Goal: Task Accomplishment & Management: Manage account settings

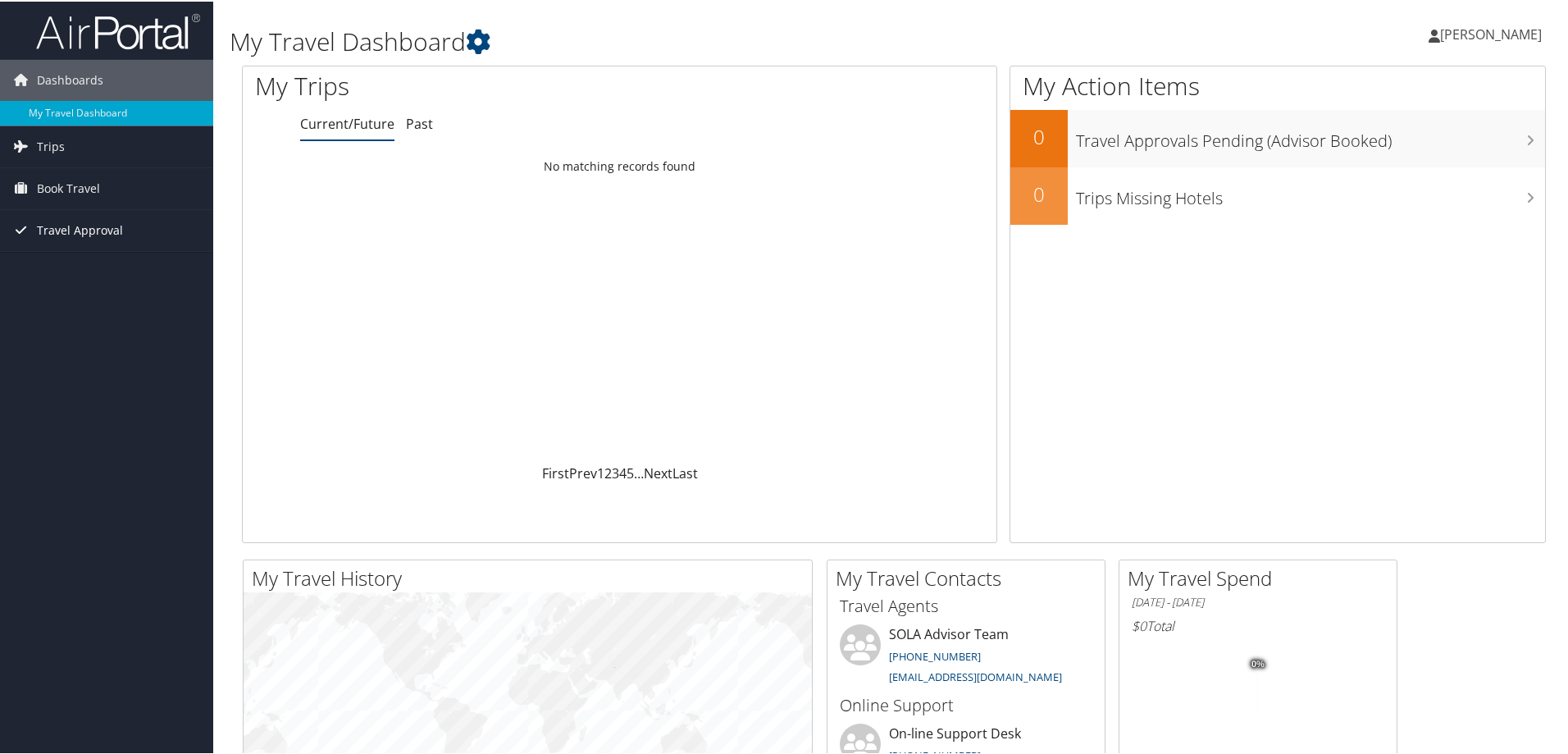
click at [82, 225] on span "Travel Approval" at bounding box center [79, 228] width 86 height 41
click at [74, 262] on link "Pending Trip Approvals" at bounding box center [106, 261] width 213 height 24
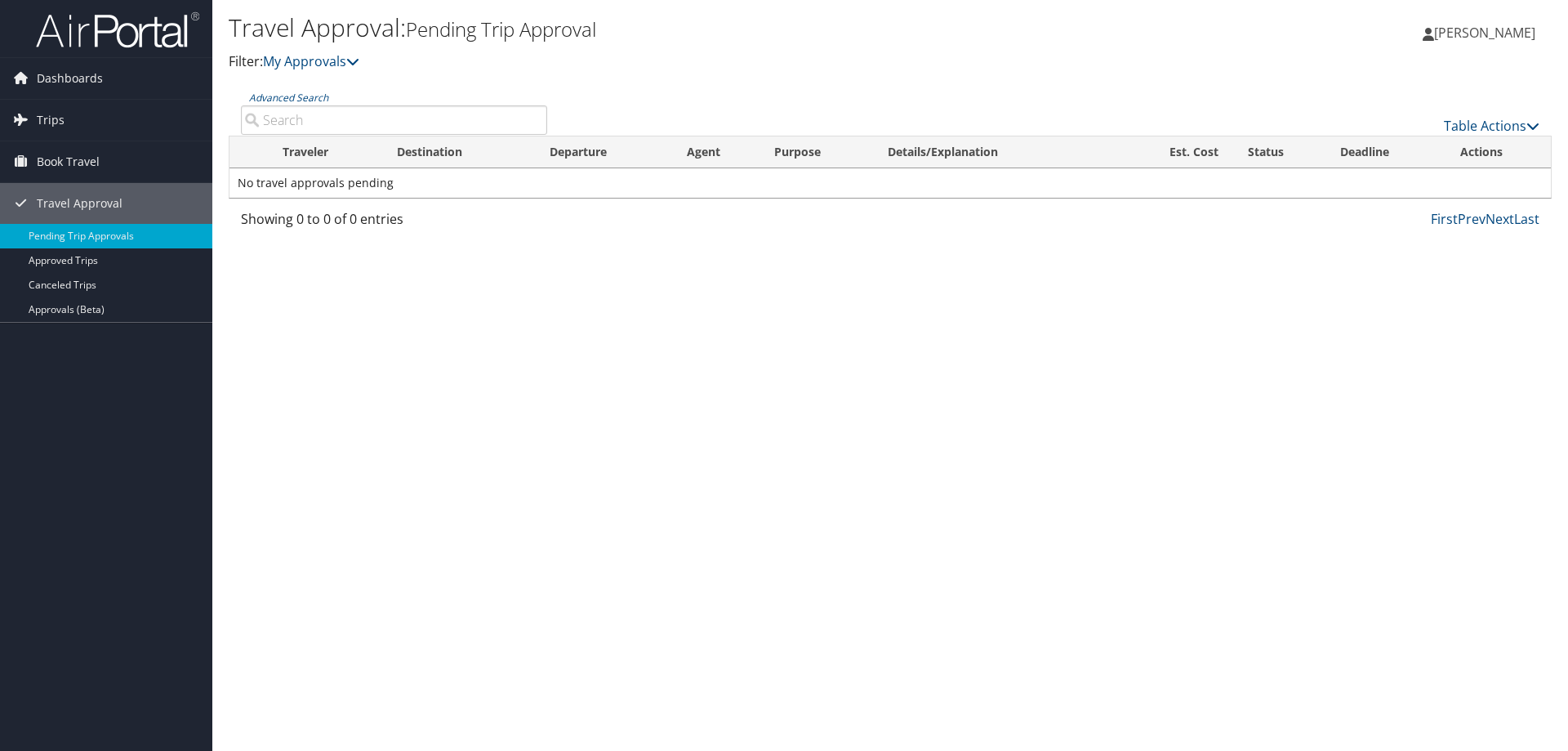
click at [897, 198] on div "Loading... Traveler Destination Departure Agent Purpose Details/Explanation Est…" at bounding box center [889, 173] width 1323 height 73
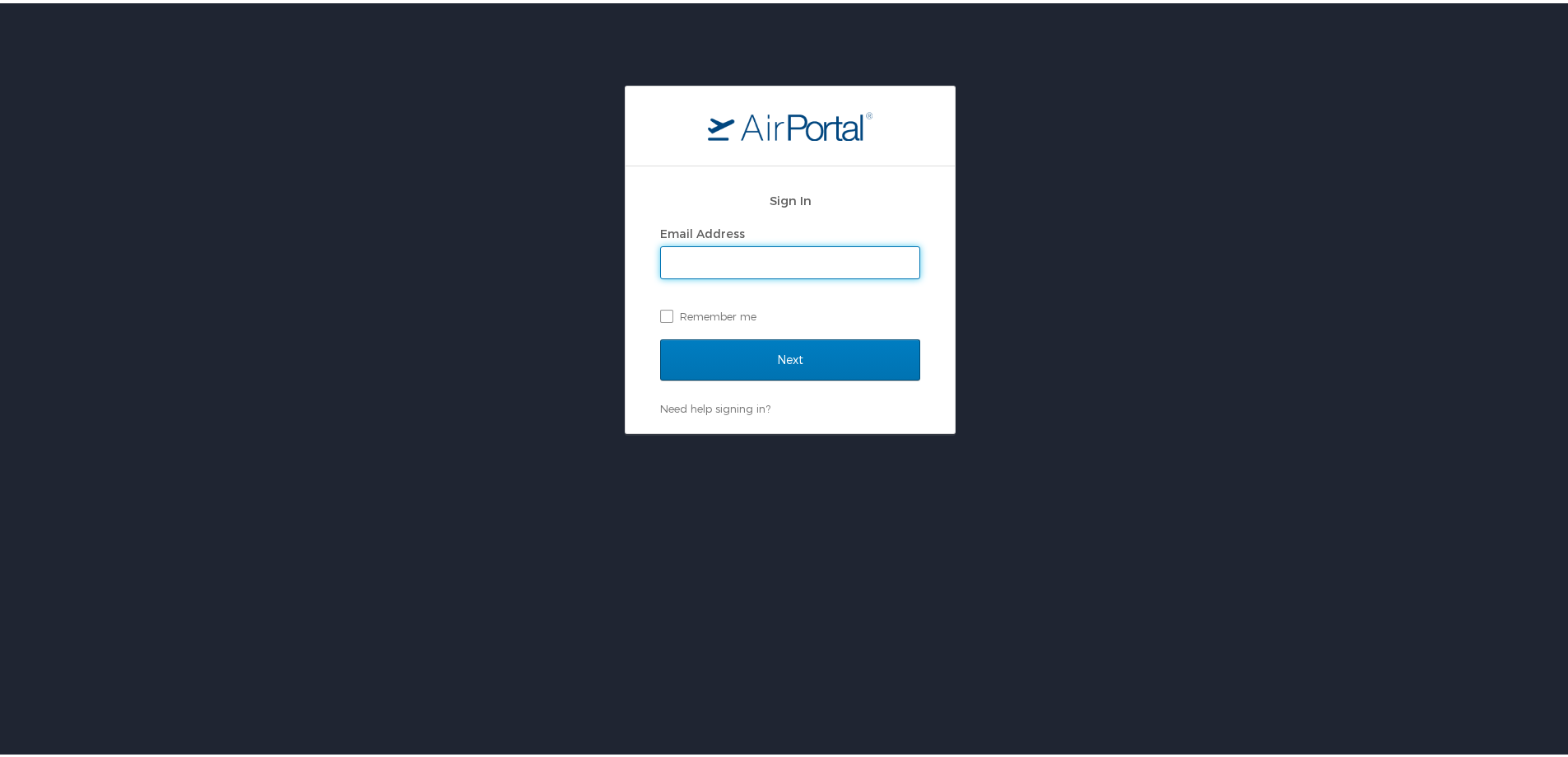
type input "Charles.Beard@la.gov"
click at [739, 327] on div "Sign In Email Address Charles.Beard@la.gov Remember me" at bounding box center [790, 259] width 260 height 158
click at [726, 308] on label "Remember me" at bounding box center [790, 313] width 260 height 24
click at [671, 308] on input "Remember me" at bounding box center [665, 312] width 11 height 11
checkbox input "true"
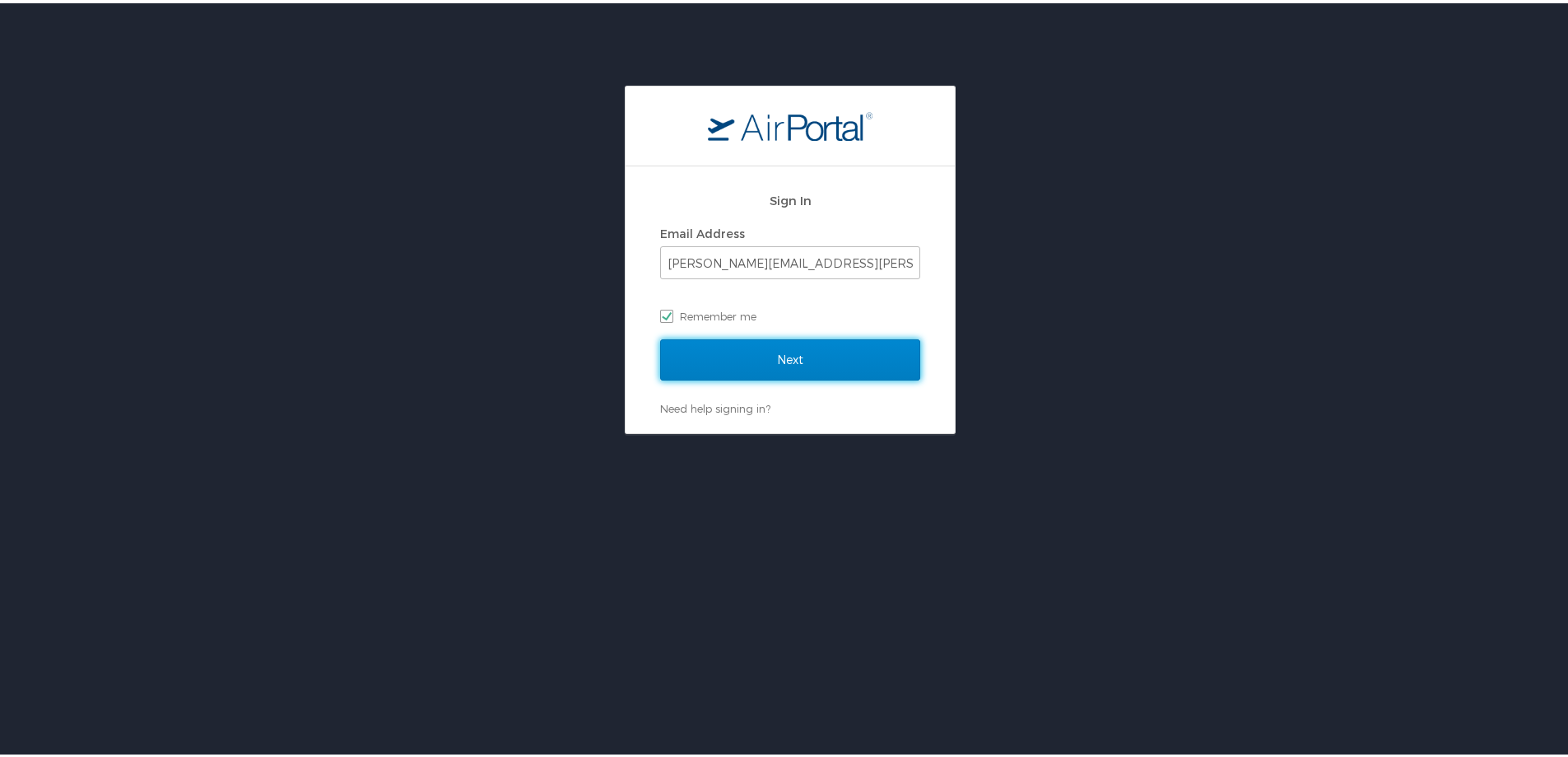
click at [732, 360] on input "Next" at bounding box center [790, 356] width 260 height 41
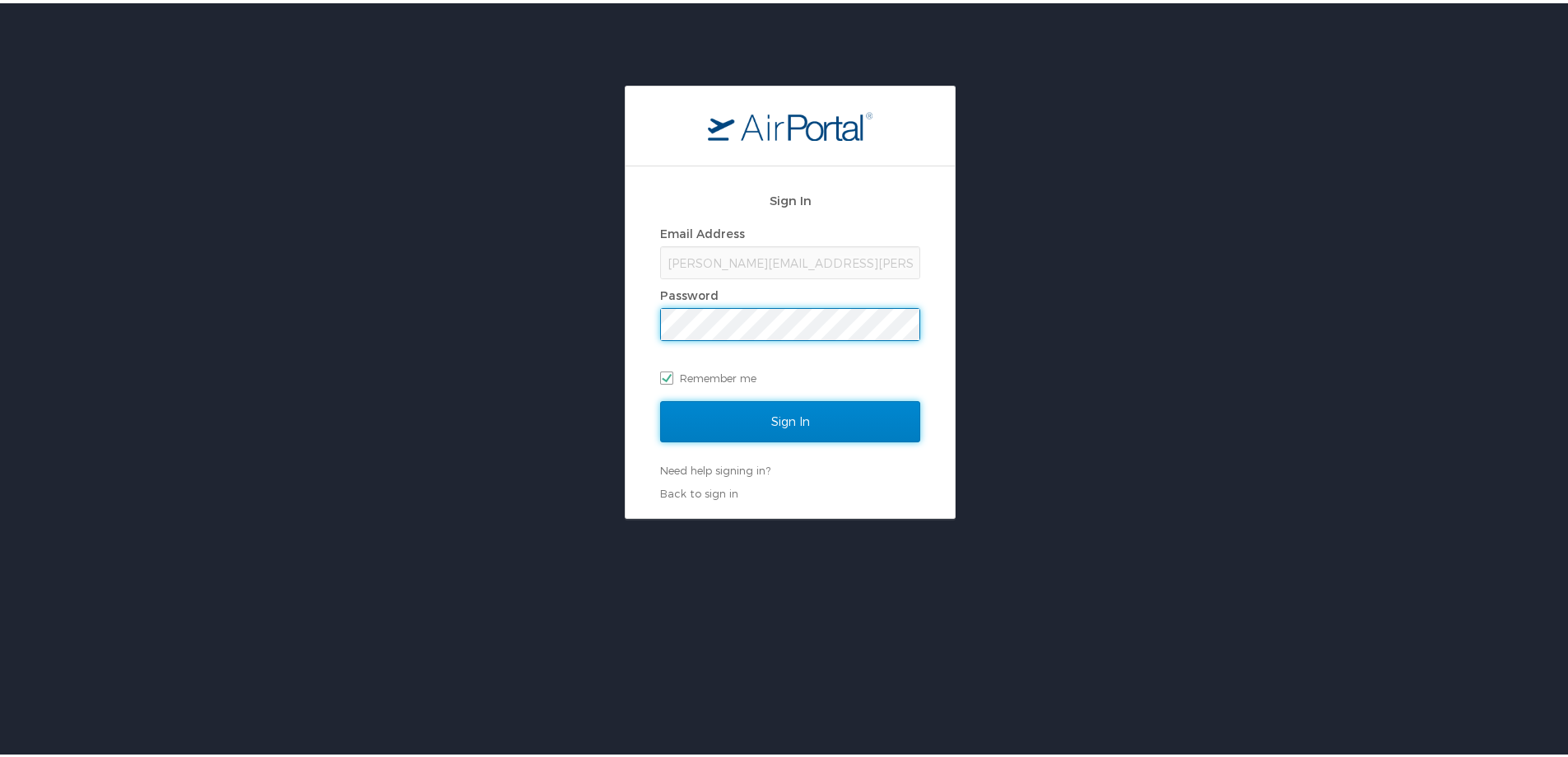
click at [761, 425] on input "Sign In" at bounding box center [790, 418] width 260 height 41
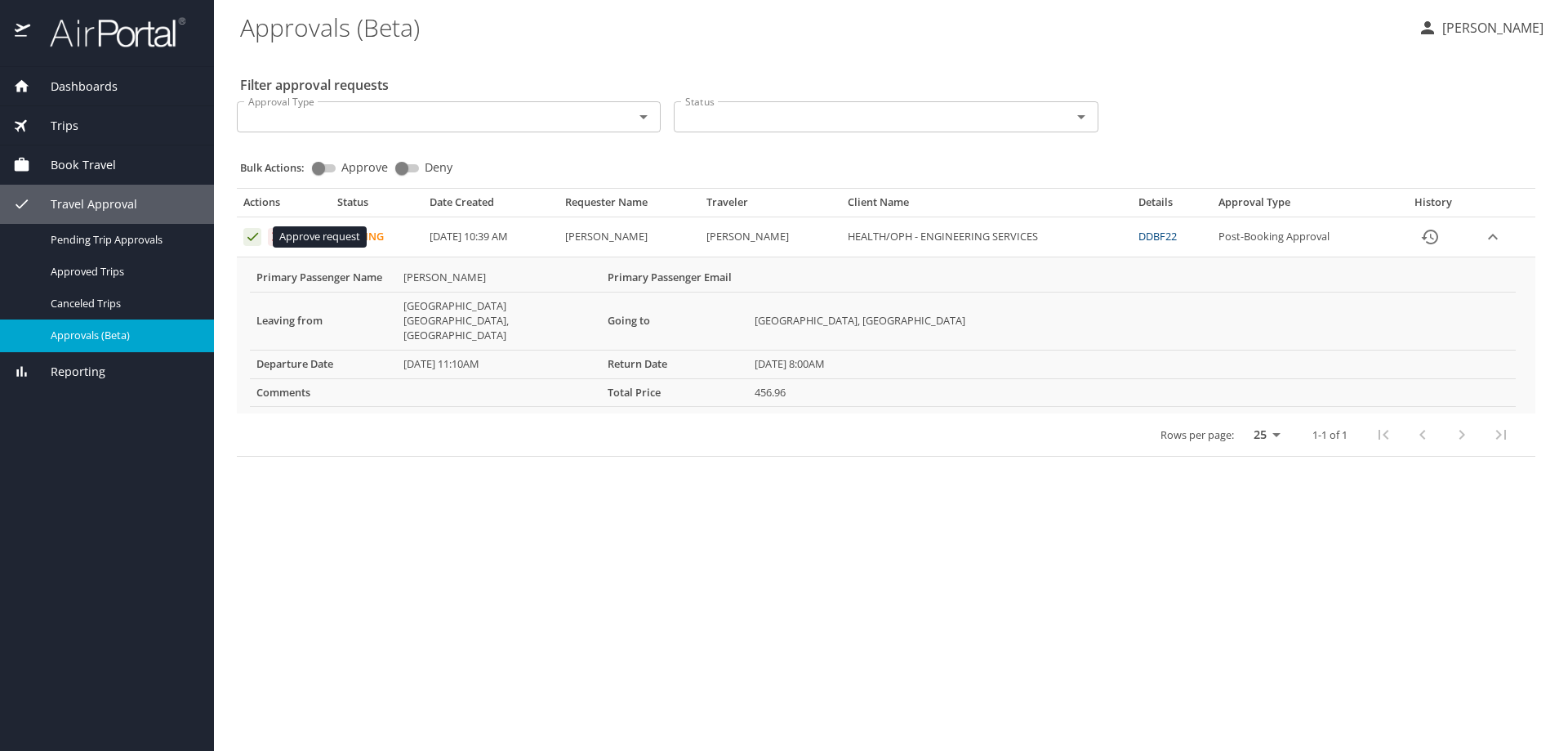
click at [254, 234] on icon "Approval table" at bounding box center [253, 236] width 16 height 16
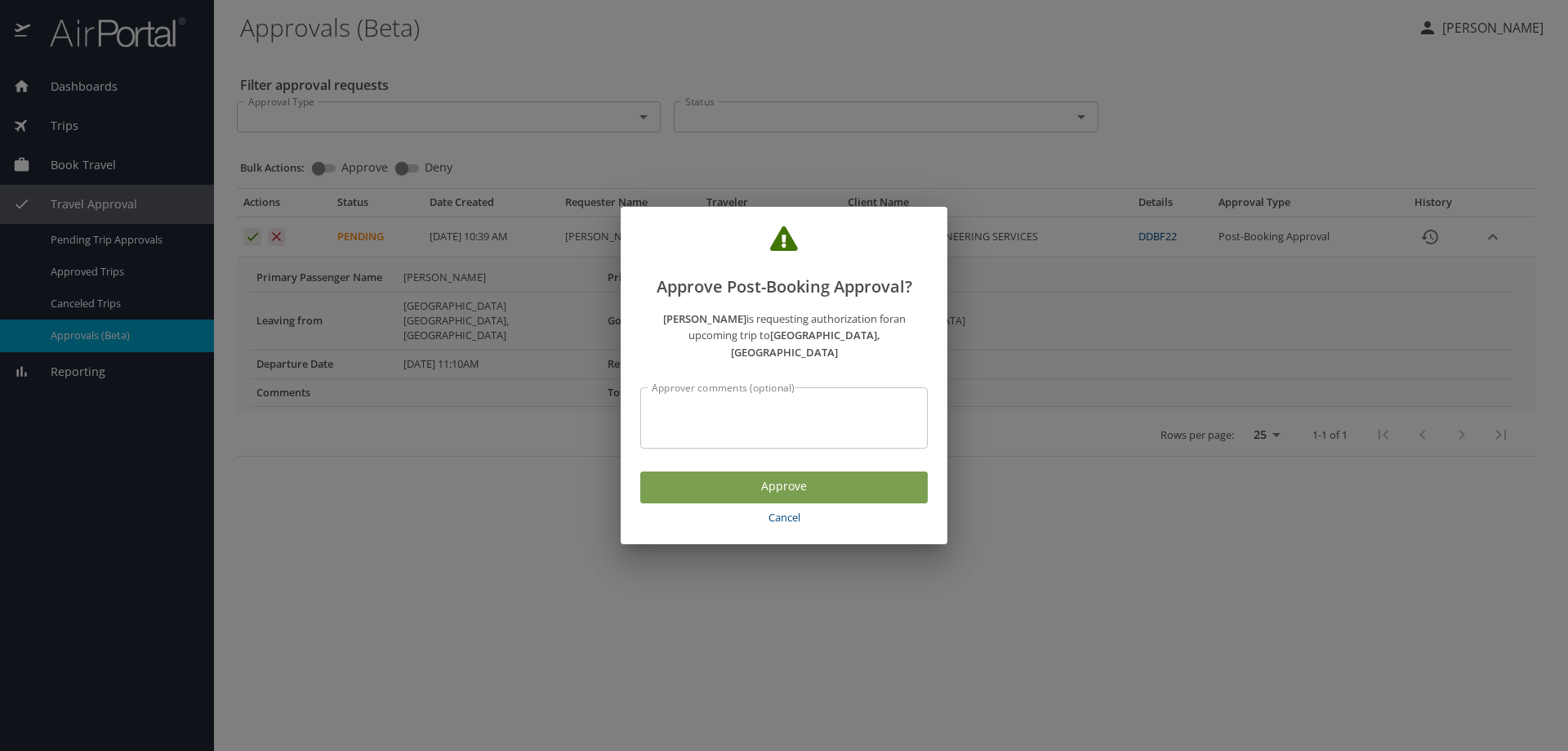
click at [741, 476] on span "Approve" at bounding box center [784, 486] width 262 height 20
